Goal: Information Seeking & Learning: Compare options

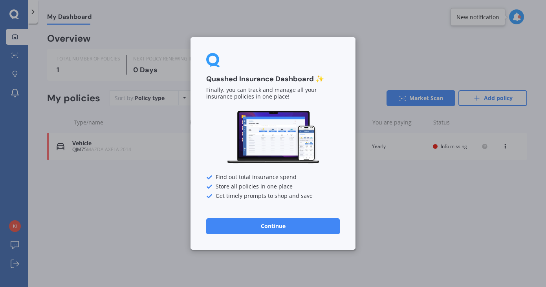
click at [272, 225] on button "Continue" at bounding box center [272, 226] width 133 height 16
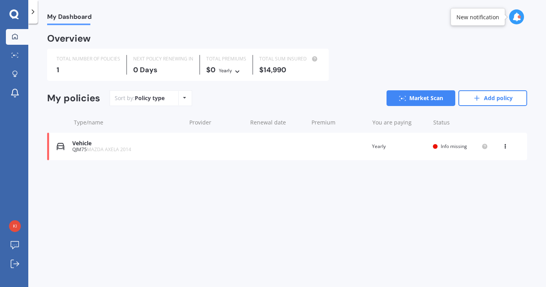
click at [125, 150] on span "MAZDA AXELA 2014" at bounding box center [109, 149] width 44 height 7
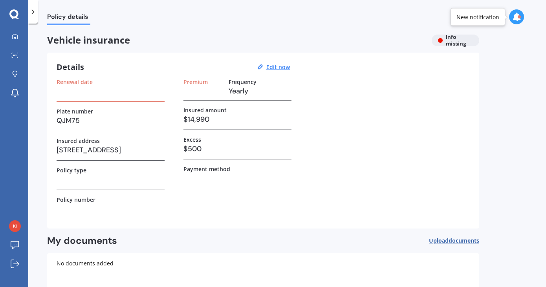
click at [230, 207] on div "Premium Frequency Yearly Insured amount $14,990 Excess $500 Payment method" at bounding box center [237, 149] width 108 height 141
click at [68, 99] on div "Renewal date" at bounding box center [111, 90] width 108 height 23
click at [277, 68] on u "Edit now" at bounding box center [278, 66] width 24 height 7
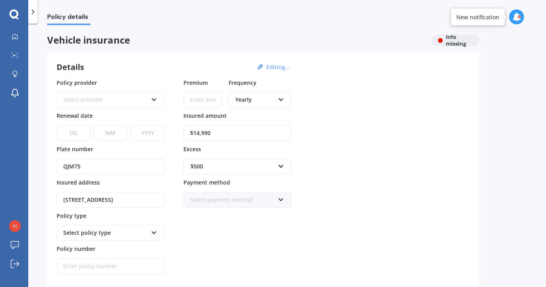
click at [106, 100] on div "Select provider" at bounding box center [105, 99] width 84 height 9
click at [146, 77] on div "Details Editing... Policy provider AA AA AMI AMP ANZ ASB [PERSON_NAME] Dowa And…" at bounding box center [263, 184] width 432 height 262
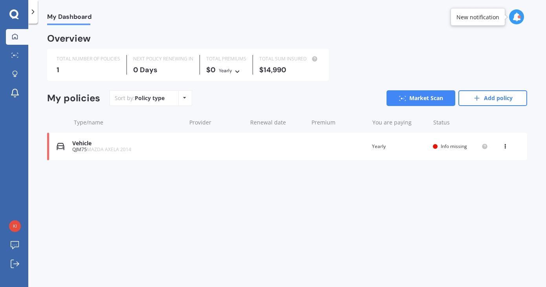
click at [508, 146] on div "View option View policy Delete" at bounding box center [505, 147] width 7 height 8
click at [488, 161] on div "View policy" at bounding box center [488, 162] width 78 height 16
click at [188, 99] on div "Policy type Alphabetical Date added Renewing next" at bounding box center [184, 98] width 12 height 14
click at [82, 150] on div "QJM75 MAZDA AXELA 2014" at bounding box center [127, 149] width 110 height 5
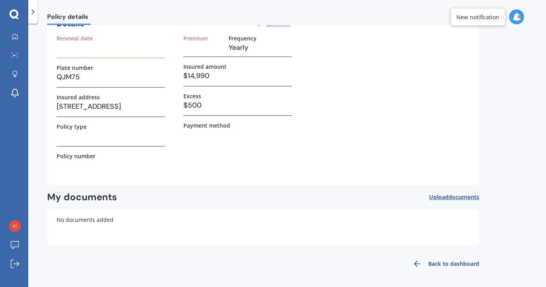
scroll to position [42, 0]
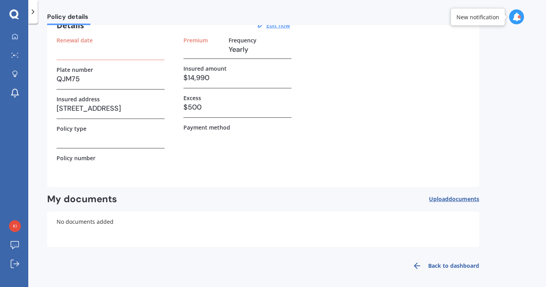
click at [457, 197] on span "documents" at bounding box center [463, 198] width 31 height 7
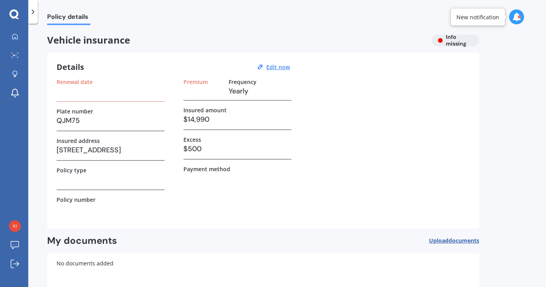
scroll to position [0, 0]
click at [280, 68] on u "Edit now" at bounding box center [278, 66] width 24 height 7
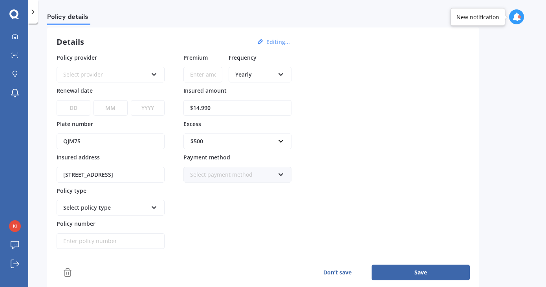
scroll to position [16, 0]
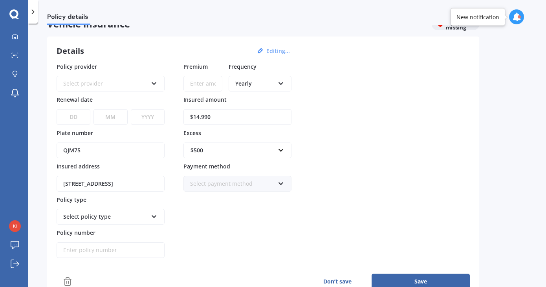
click at [92, 79] on div "Select provider AA AMI AMP ANZ ASB Aioi Nissay Dowa Ando Assurant Autosure BNZ …" at bounding box center [111, 84] width 108 height 16
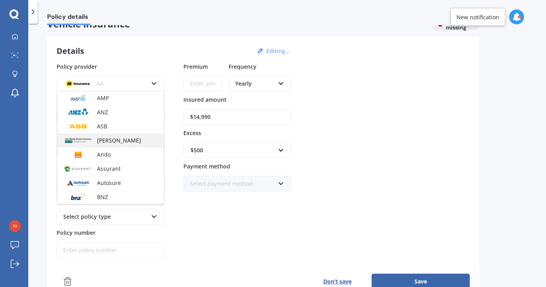
scroll to position [35, 0]
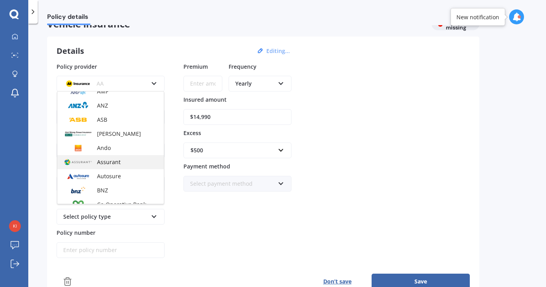
click at [109, 161] on span "Assurant" at bounding box center [109, 161] width 24 height 7
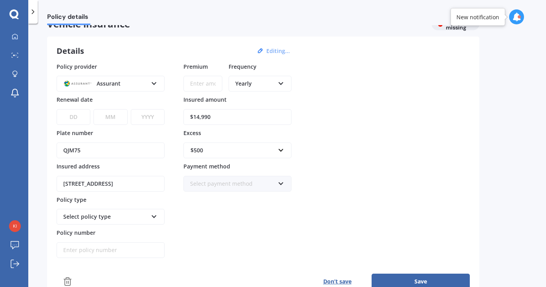
click at [129, 224] on div "Select policy type Comprehensive Cover Third Party Cover Third Party Fire and T…" at bounding box center [111, 217] width 108 height 16
click at [127, 237] on div "Comprehensive Cover" at bounding box center [110, 232] width 106 height 14
click at [114, 251] on input "Policy number" at bounding box center [111, 250] width 108 height 16
click at [191, 89] on input "Premium" at bounding box center [202, 84] width 39 height 16
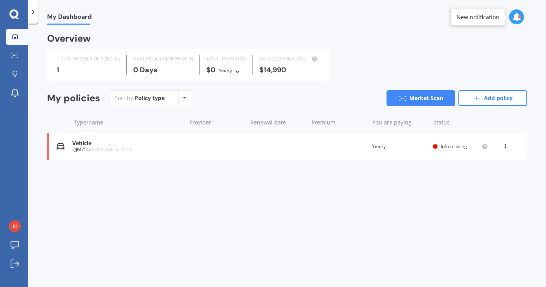
click at [125, 71] on div "TOTAL NUMBER OF POLICIES 1" at bounding box center [88, 65] width 77 height 20
click at [75, 60] on div "TOTAL NUMBER OF POLICIES" at bounding box center [89, 59] width 64 height 8
click at [73, 35] on div "Overview" at bounding box center [69, 39] width 44 height 8
click at [15, 56] on icon at bounding box center [14, 55] width 7 height 5
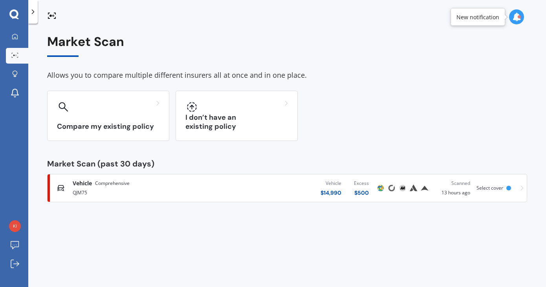
click at [161, 193] on div "QJM75" at bounding box center [144, 191] width 143 height 9
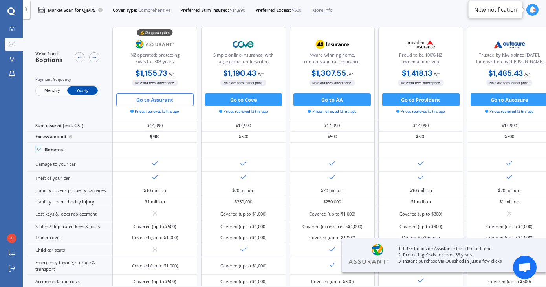
click at [427, 12] on div "Market Scan for QJM75 Cover Type: Comprehensive Preferred Sum Insured: $14,990 …" at bounding box center [284, 10] width 523 height 20
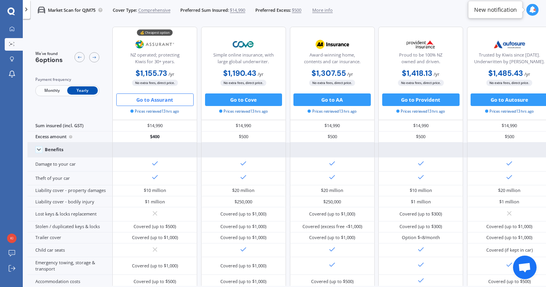
click at [163, 149] on div at bounding box center [154, 150] width 85 height 15
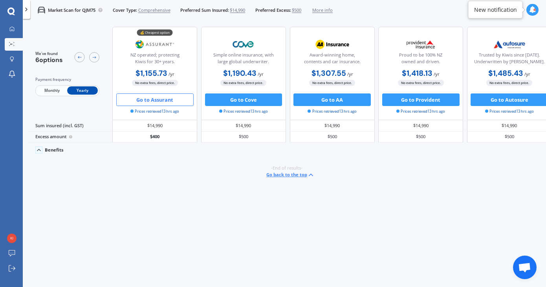
click at [37, 150] on polyline at bounding box center [38, 150] width 3 height 2
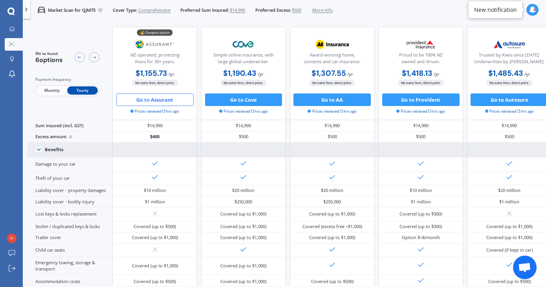
click at [40, 150] on icon at bounding box center [39, 149] width 6 height 6
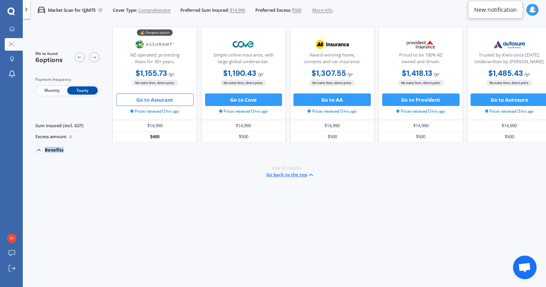
click at [40, 150] on polyline at bounding box center [38, 150] width 3 height 2
